Goal: Find specific fact: Find contact information

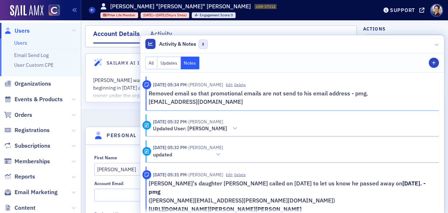
select select "US"
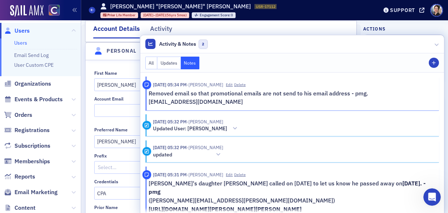
scroll to position [551, 0]
click at [22, 31] on span "Users" at bounding box center [21, 31] width 15 height 8
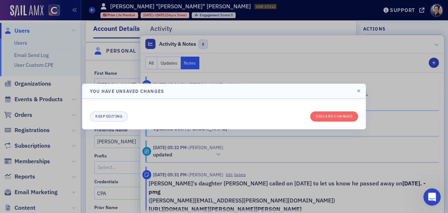
drag, startPoint x: 230, startPoint y: 111, endPoint x: 328, endPoint y: 88, distance: 100.7
click at [231, 110] on div "Keep editing Discard changes" at bounding box center [224, 113] width 268 height 15
drag, startPoint x: 360, startPoint y: 91, endPoint x: 349, endPoint y: 91, distance: 10.5
click at [360, 91] on icon "button" at bounding box center [358, 91] width 3 height 4
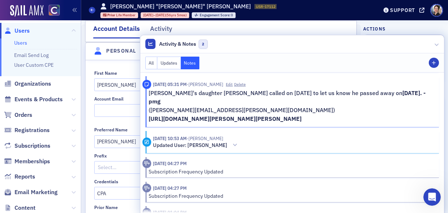
scroll to position [0, 0]
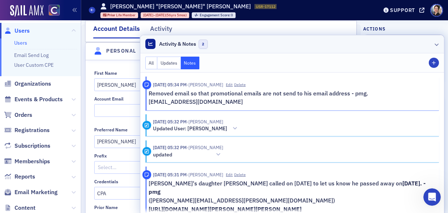
click at [436, 43] on icon at bounding box center [437, 44] width 4 height 4
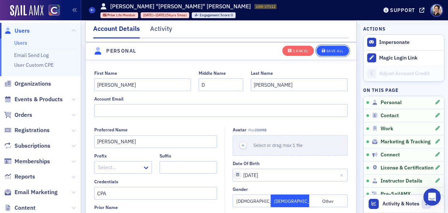
click at [341, 50] on div "Save All" at bounding box center [334, 51] width 17 height 4
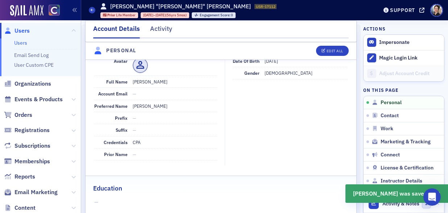
click at [20, 32] on span "Users" at bounding box center [21, 31] width 15 height 8
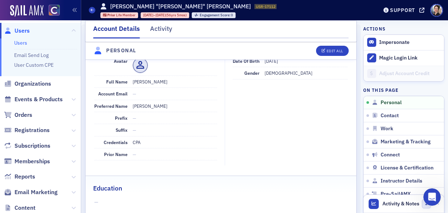
click at [20, 32] on span "Users" at bounding box center [21, 31] width 15 height 8
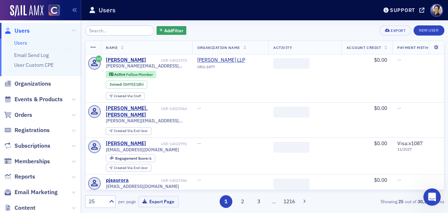
click at [105, 30] on input "search" at bounding box center [119, 30] width 69 height 10
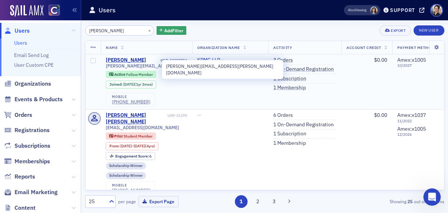
type input "[PERSON_NAME]"
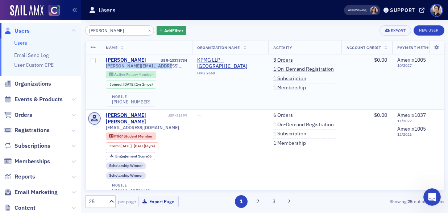
drag, startPoint x: 116, startPoint y: 67, endPoint x: 142, endPoint y: 72, distance: 26.6
click at [162, 67] on span "[PERSON_NAME][EMAIL_ADDRESS][PERSON_NAME][DOMAIN_NAME]" at bounding box center [146, 65] width 81 height 5
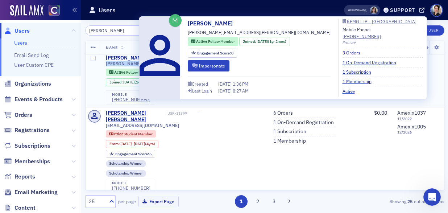
click at [119, 57] on div "[PERSON_NAME]" at bounding box center [126, 58] width 40 height 7
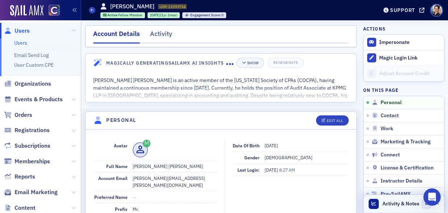
click at [408, 202] on span "Activity & Notes" at bounding box center [400, 204] width 37 height 8
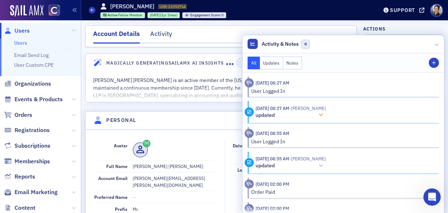
click at [323, 114] on icon at bounding box center [321, 114] width 4 height 5
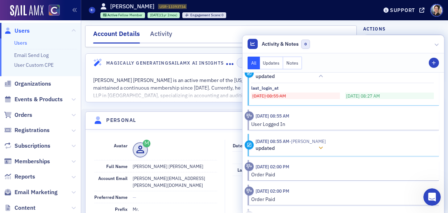
scroll to position [55, 0]
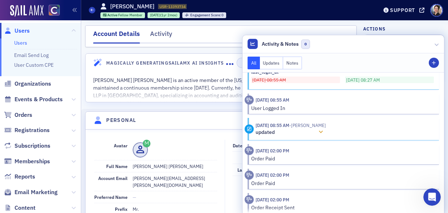
click at [323, 130] on icon at bounding box center [321, 131] width 4 height 5
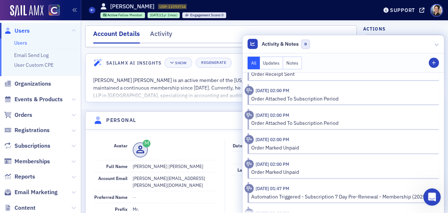
scroll to position [249, 0]
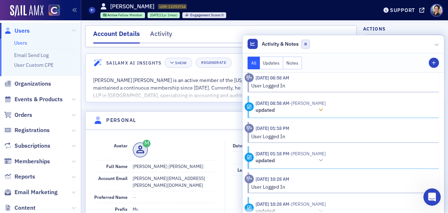
click at [326, 108] on div at bounding box center [321, 110] width 10 height 8
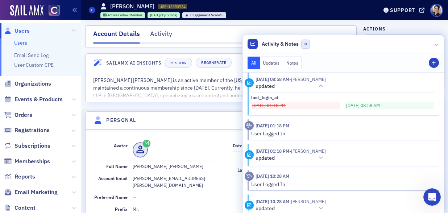
scroll to position [466, 0]
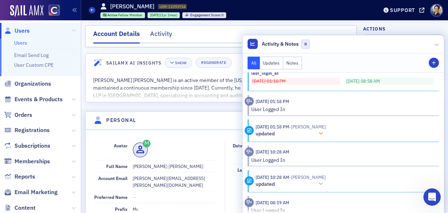
click at [323, 133] on icon at bounding box center [321, 133] width 4 height 5
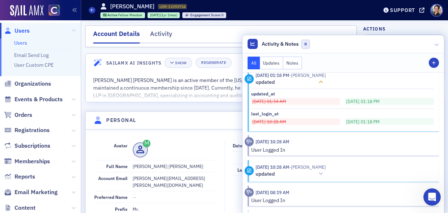
scroll to position [518, 0]
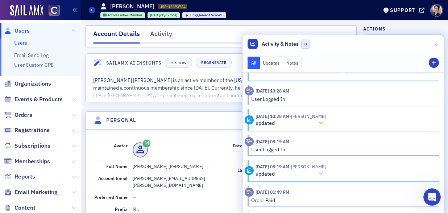
click at [323, 122] on icon at bounding box center [321, 122] width 4 height 5
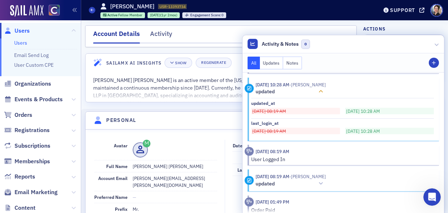
scroll to position [606, 0]
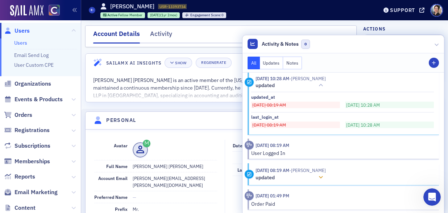
click at [323, 176] on icon at bounding box center [321, 177] width 4 height 5
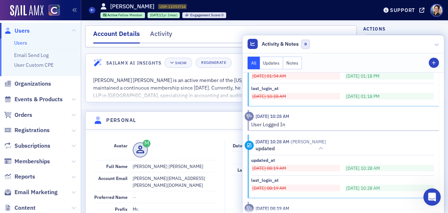
scroll to position [540, 0]
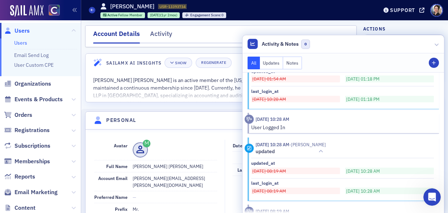
click at [296, 63] on button "Notes" at bounding box center [292, 63] width 19 height 13
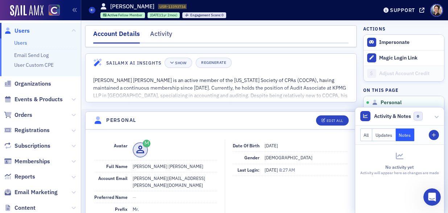
click at [368, 136] on button "All" at bounding box center [366, 134] width 12 height 13
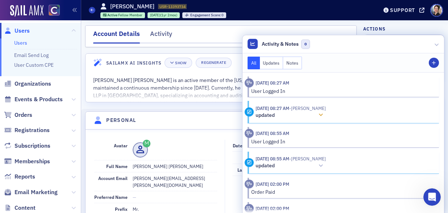
click at [323, 113] on icon at bounding box center [321, 114] width 4 height 5
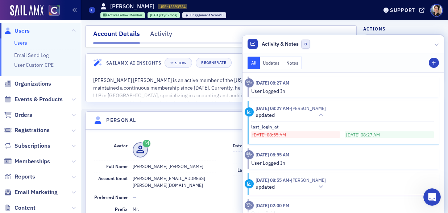
scroll to position [14, 0]
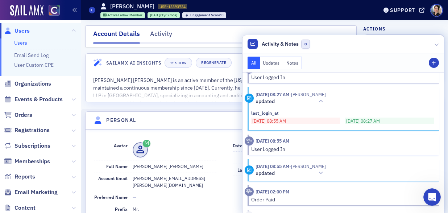
drag, startPoint x: 323, startPoint y: 172, endPoint x: 320, endPoint y: 160, distance: 12.7
click at [323, 172] on icon at bounding box center [321, 172] width 4 height 5
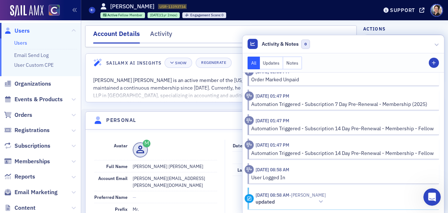
scroll to position [347, 0]
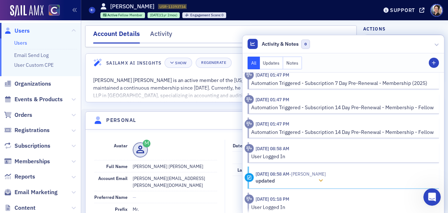
click at [323, 180] on icon at bounding box center [321, 180] width 4 height 5
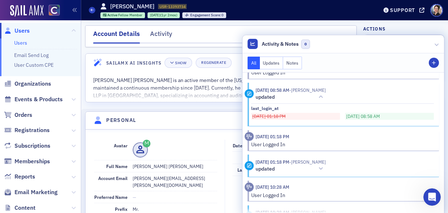
scroll to position [433, 0]
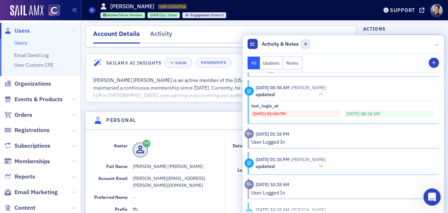
click at [323, 163] on icon at bounding box center [321, 165] width 4 height 5
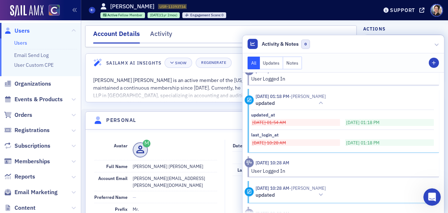
scroll to position [497, 0]
drag, startPoint x: 326, startPoint y: 195, endPoint x: 323, endPoint y: 192, distance: 4.4
click at [323, 195] on icon at bounding box center [321, 193] width 4 height 5
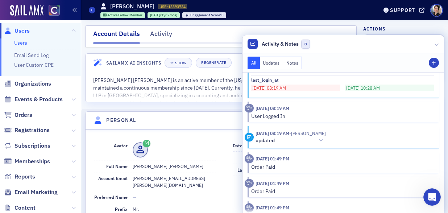
scroll to position [647, 0]
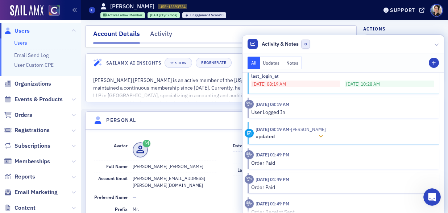
click at [323, 138] on icon at bounding box center [321, 136] width 4 height 5
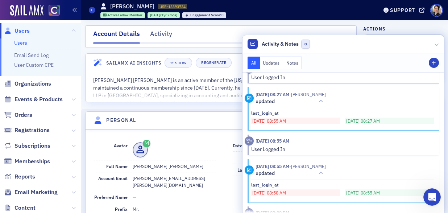
scroll to position [0, 0]
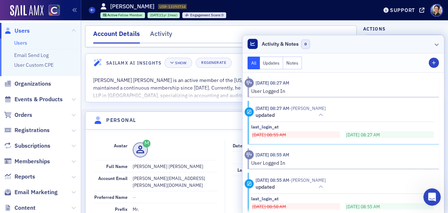
click at [438, 45] on icon at bounding box center [437, 44] width 4 height 4
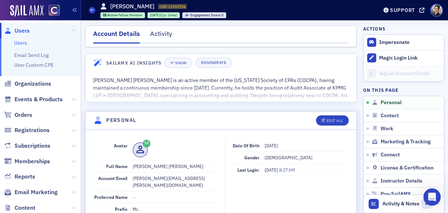
scroll to position [1, 0]
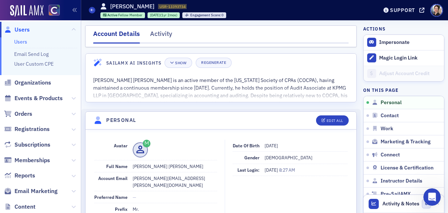
click at [23, 30] on span "Users" at bounding box center [21, 30] width 15 height 8
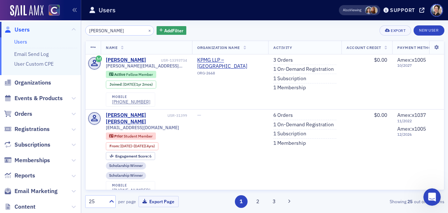
drag, startPoint x: 118, startPoint y: 32, endPoint x: 80, endPoint y: 25, distance: 39.2
click at [74, 24] on div "Users Users Email Send Log User Custom CPE Organizations Events & Products Orde…" at bounding box center [224, 106] width 448 height 213
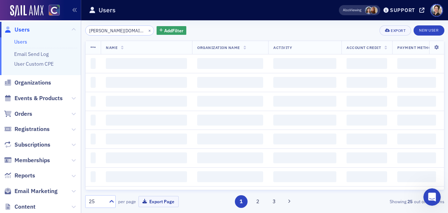
scroll to position [0, 10]
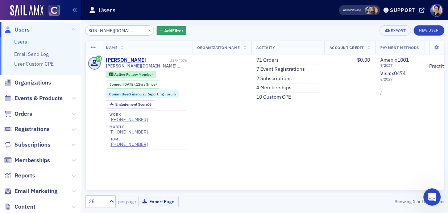
type input "[PERSON_NAME][DOMAIN_NAME][EMAIL_ADDRESS][PERSON_NAME][DOMAIN_NAME]"
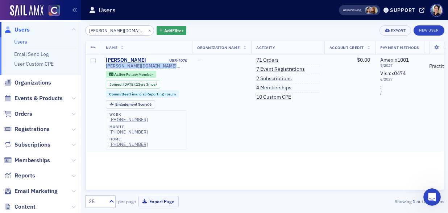
drag, startPoint x: 105, startPoint y: 66, endPoint x: 154, endPoint y: 67, distance: 48.9
click at [162, 67] on td "[PERSON_NAME] USR-4076 [PERSON_NAME][DOMAIN_NAME][EMAIL_ADDRESS][PERSON_NAME][D…" at bounding box center [146, 102] width 91 height 97
click at [146, 29] on button "×" at bounding box center [149, 30] width 7 height 7
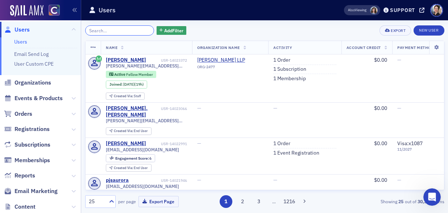
click at [129, 32] on input "search" at bounding box center [119, 30] width 69 height 10
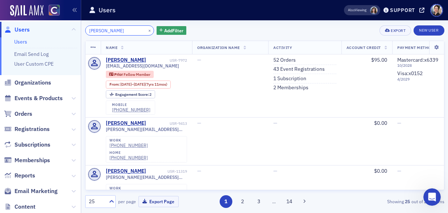
type input "[PERSON_NAME]"
drag, startPoint x: 140, startPoint y: 29, endPoint x: 130, endPoint y: 29, distance: 9.1
click at [146, 29] on button "×" at bounding box center [149, 30] width 7 height 7
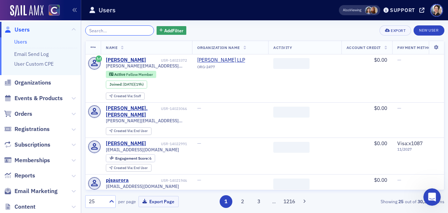
click at [131, 29] on input "search" at bounding box center [119, 30] width 69 height 10
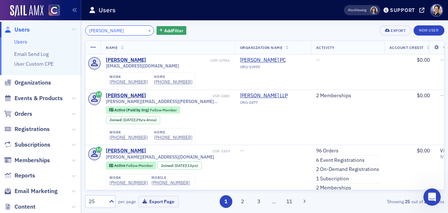
click at [127, 32] on input "[PERSON_NAME]" at bounding box center [119, 30] width 69 height 10
click at [108, 32] on input "[PERSON_NAME]" at bounding box center [119, 30] width 69 height 10
drag, startPoint x: 119, startPoint y: 32, endPoint x: 68, endPoint y: 26, distance: 51.0
click at [68, 26] on div "Users Users Email Send Log User Custom CPE Organizations Events & Products Orde…" at bounding box center [224, 106] width 448 height 213
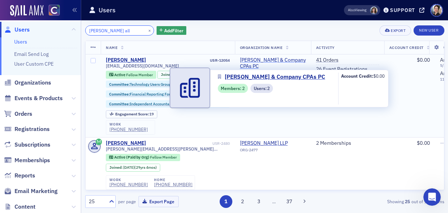
type input "[PERSON_NAME] all"
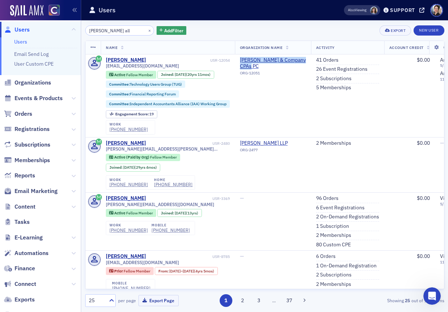
scroll to position [471, 0]
click at [117, 29] on input "[PERSON_NAME] all" at bounding box center [119, 30] width 69 height 10
drag, startPoint x: 141, startPoint y: 29, endPoint x: 122, endPoint y: 28, distance: 19.3
click at [146, 29] on button "×" at bounding box center [149, 30] width 7 height 7
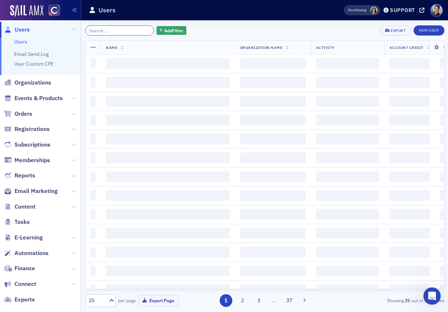
click at [122, 28] on input "search" at bounding box center [119, 30] width 69 height 10
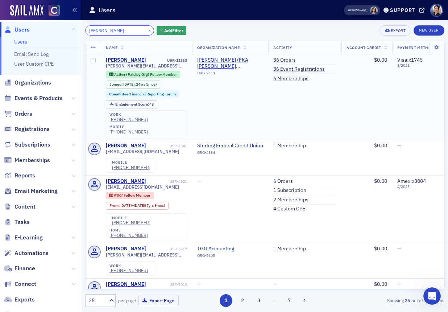
type input "[PERSON_NAME]"
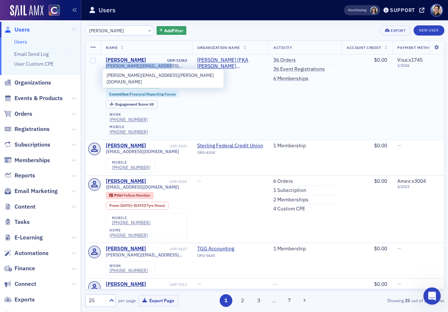
drag, startPoint x: 104, startPoint y: 65, endPoint x: 149, endPoint y: 67, distance: 45.0
click at [160, 65] on td "[PERSON_NAME] USR-11363 [PERSON_NAME][EMAIL_ADDRESS][PERSON_NAME][DOMAIN_NAME] …" at bounding box center [146, 96] width 91 height 85
copy span "[PERSON_NAME][EMAIL_ADDRESS][PERSON_NAME][DOMAIN_NAME]"
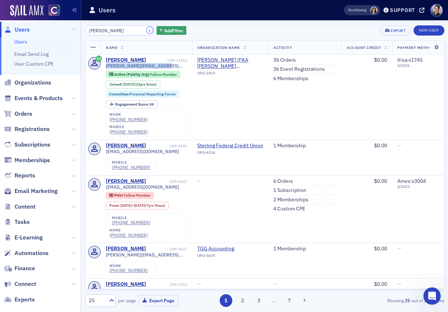
click at [146, 31] on button "×" at bounding box center [149, 30] width 7 height 7
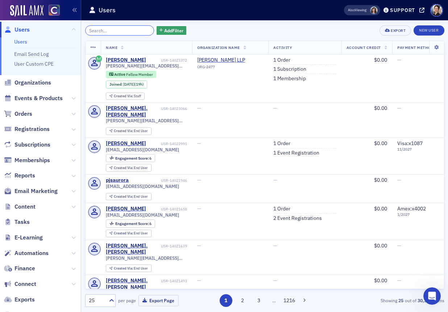
click at [141, 31] on input "search" at bounding box center [119, 30] width 69 height 10
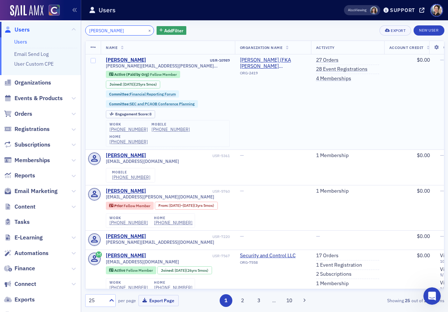
type input "[PERSON_NAME]"
drag, startPoint x: 104, startPoint y: 67, endPoint x: 165, endPoint y: 68, distance: 60.5
click at [169, 68] on td "[PERSON_NAME] USR-10989 [PERSON_NAME][EMAIL_ADDRESS][PERSON_NAME][DOMAIN_NAME] …" at bounding box center [168, 101] width 134 height 95
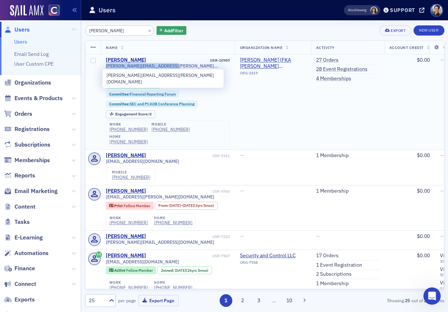
copy span "[PERSON_NAME][EMAIL_ADDRESS][PERSON_NAME][DOMAIN_NAME]"
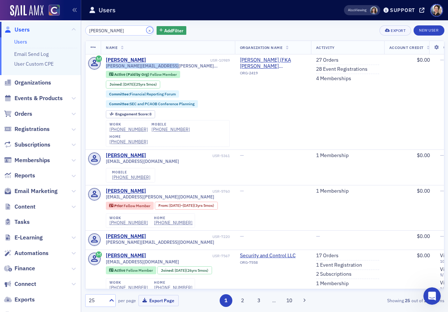
drag, startPoint x: 142, startPoint y: 30, endPoint x: 127, endPoint y: 31, distance: 15.3
click at [146, 30] on button "×" at bounding box center [149, 30] width 7 height 7
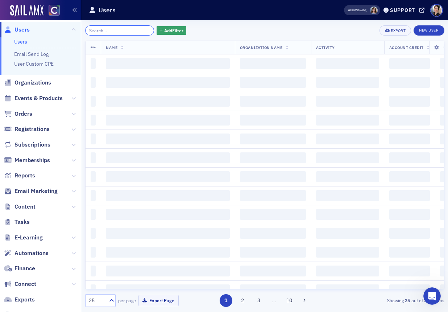
click at [127, 31] on input "search" at bounding box center [119, 30] width 69 height 10
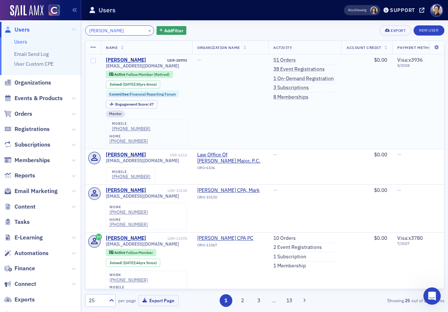
type input "[PERSON_NAME]"
drag, startPoint x: 104, startPoint y: 65, endPoint x: 153, endPoint y: 66, distance: 49.3
click at [156, 66] on td "[PERSON_NAME] USR-28993 [EMAIL_ADDRESS][DOMAIN_NAME] Active Fellow Member (Reti…" at bounding box center [146, 101] width 91 height 95
copy span "[EMAIL_ADDRESS][DOMAIN_NAME]"
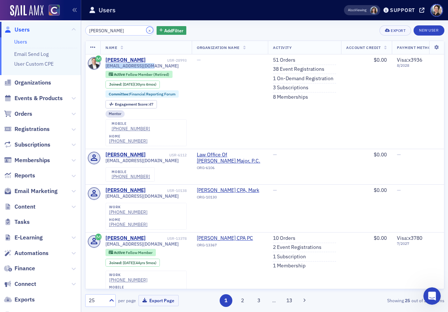
drag, startPoint x: 141, startPoint y: 32, endPoint x: 130, endPoint y: 32, distance: 10.1
click at [146, 32] on button "×" at bounding box center [149, 30] width 7 height 7
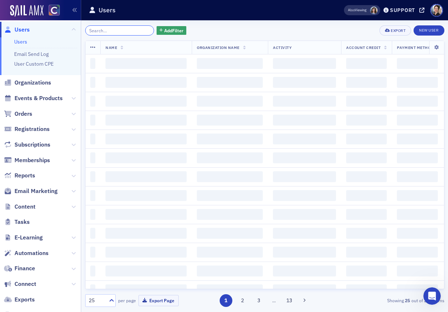
click at [130, 32] on input "search" at bounding box center [119, 30] width 69 height 10
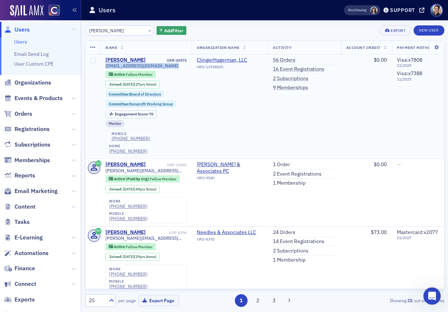
drag, startPoint x: 105, startPoint y: 66, endPoint x: 177, endPoint y: 67, distance: 71.4
click at [177, 67] on div "[EMAIL_ADDRESS][DOMAIN_NAME]" at bounding box center [145, 65] width 81 height 5
copy span "[EMAIL_ADDRESS][DOMAIN_NAME]"
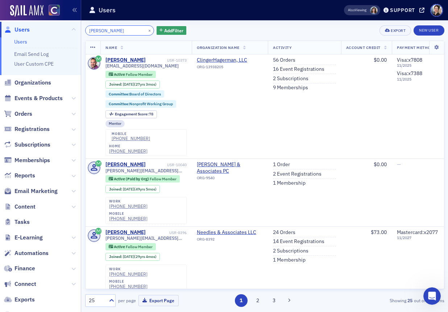
drag, startPoint x: 121, startPoint y: 32, endPoint x: 53, endPoint y: 22, distance: 69.1
click at [53, 22] on div "Users Users Email Send Log User Custom CPE Organizations Events & Products Orde…" at bounding box center [224, 156] width 448 height 312
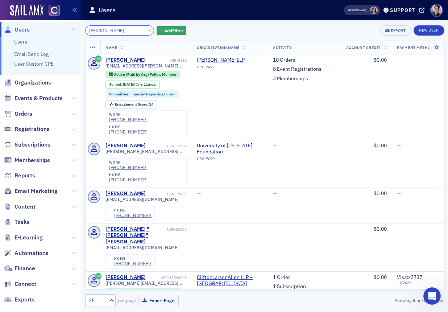
drag, startPoint x: 125, startPoint y: 33, endPoint x: 34, endPoint y: 30, distance: 90.7
click at [35, 30] on div "Users Users Email Send Log User Custom CPE Organizations Events & Products Orde…" at bounding box center [224, 156] width 448 height 312
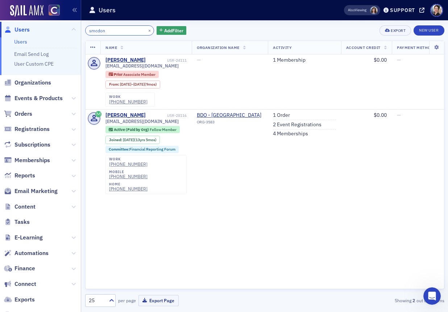
type input "smcdon"
drag, startPoint x: 142, startPoint y: 30, endPoint x: 132, endPoint y: 30, distance: 10.2
click at [146, 30] on button "×" at bounding box center [149, 30] width 7 height 7
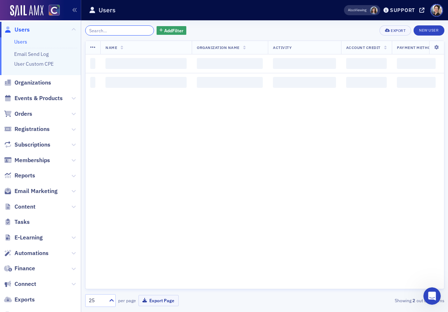
click at [124, 30] on input "search" at bounding box center [119, 30] width 69 height 10
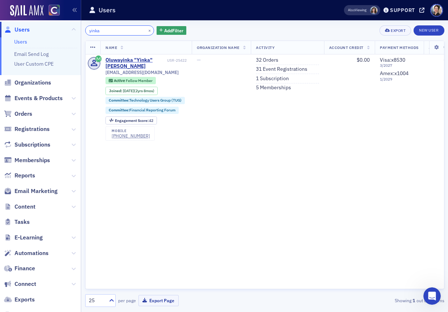
drag, startPoint x: 117, startPoint y: 31, endPoint x: 56, endPoint y: 28, distance: 61.0
click at [56, 28] on div "Users Users Email Send Log User Custom CPE Organizations Events & Products Orde…" at bounding box center [224, 156] width 448 height 312
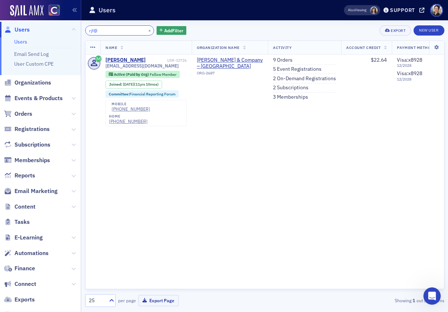
drag, startPoint x: 101, startPoint y: 31, endPoint x: 63, endPoint y: 30, distance: 38.1
click at [63, 30] on div "Users Users Email Send Log User Custom CPE Organizations Events & Products Orde…" at bounding box center [224, 156] width 448 height 312
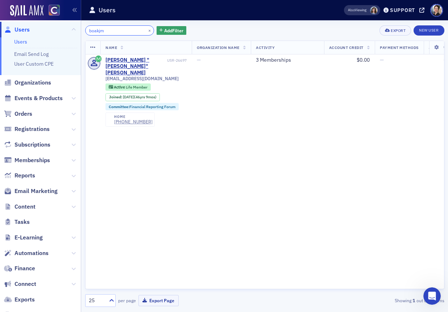
drag, startPoint x: 112, startPoint y: 30, endPoint x: 50, endPoint y: 29, distance: 61.6
click at [50, 29] on div "Users Users Email Send Log User Custom CPE Organizations Events & Products Orde…" at bounding box center [224, 156] width 448 height 312
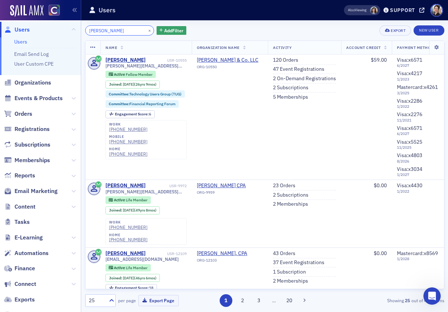
type input "[PERSON_NAME]"
drag, startPoint x: 142, startPoint y: 31, endPoint x: 127, endPoint y: 31, distance: 14.5
click at [146, 31] on button "×" at bounding box center [149, 30] width 7 height 7
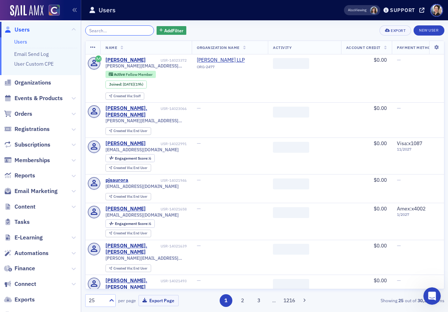
paste input "[PERSON_NAME][EMAIL_ADDRESS][PERSON_NAME][PERSON_NAME][DOMAIN_NAME]"
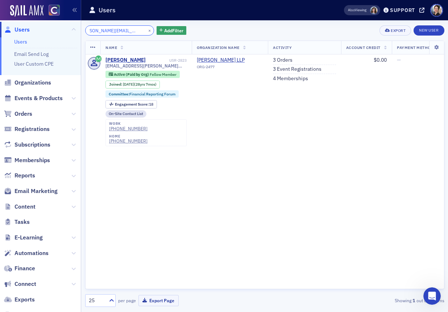
type input "[PERSON_NAME][EMAIL_ADDRESS][PERSON_NAME][PERSON_NAME][DOMAIN_NAME]"
drag, startPoint x: 139, startPoint y: 30, endPoint x: 128, endPoint y: 30, distance: 11.6
click at [146, 30] on button "×" at bounding box center [149, 30] width 7 height 7
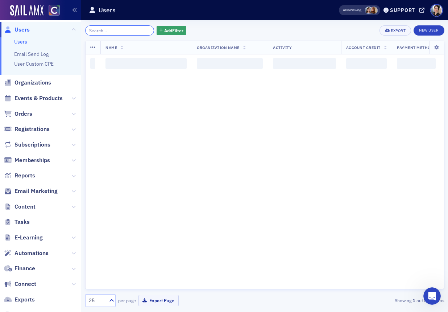
click at [115, 29] on input "search" at bounding box center [119, 30] width 69 height 10
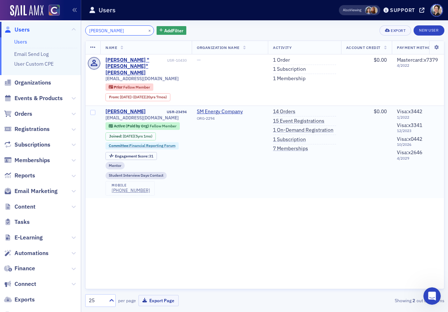
type input "[PERSON_NAME]"
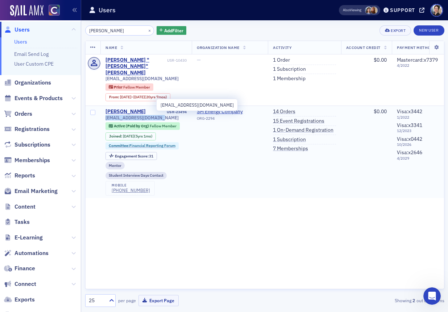
drag, startPoint x: 104, startPoint y: 105, endPoint x: 152, endPoint y: 105, distance: 48.6
click at [155, 106] on td "[PERSON_NAME] USR-23494 [EMAIL_ADDRESS][DOMAIN_NAME] Active (Paid by Org) Fello…" at bounding box center [145, 152] width 91 height 92
copy span "[EMAIL_ADDRESS][DOMAIN_NAME]"
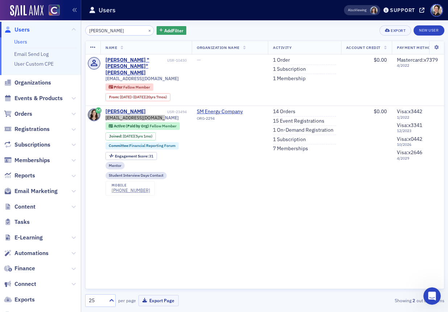
scroll to position [490, 0]
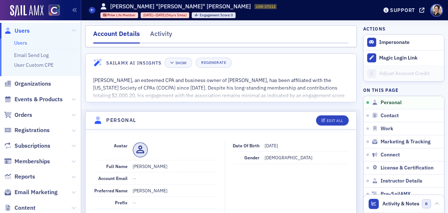
click at [22, 30] on span "Users" at bounding box center [21, 31] width 15 height 8
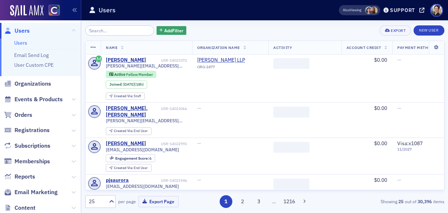
click at [117, 32] on input "search" at bounding box center [119, 30] width 69 height 10
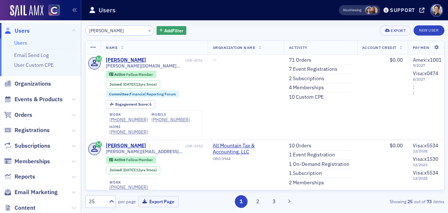
type input "justin rojas"
drag, startPoint x: 142, startPoint y: 30, endPoint x: 131, endPoint y: 30, distance: 10.5
click at [146, 30] on button "×" at bounding box center [149, 30] width 7 height 7
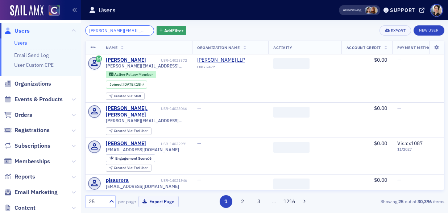
scroll to position [0, 7]
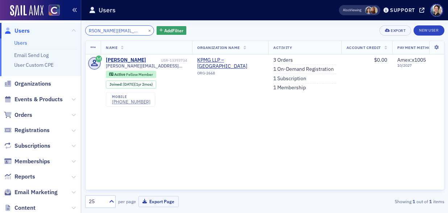
type input "[PERSON_NAME][EMAIL_ADDRESS][PERSON_NAME][DOMAIN_NAME]"
